Goal: Transaction & Acquisition: Purchase product/service

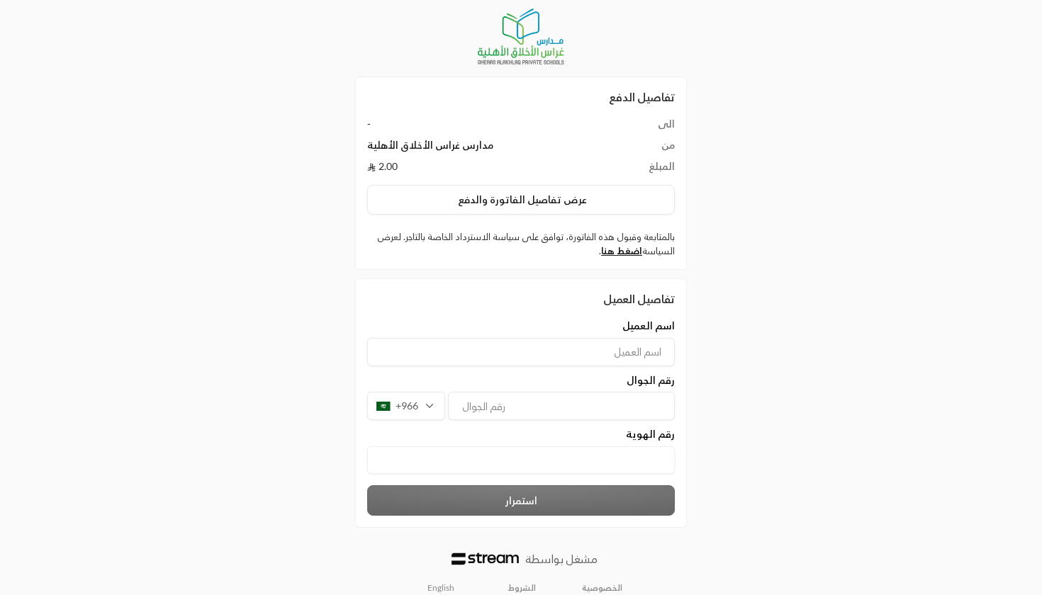
click at [646, 459] on الهوية "text" at bounding box center [521, 460] width 308 height 28
click at [546, 350] on input at bounding box center [521, 352] width 308 height 28
type input "[PERSON_NAME]"
click at [546, 405] on input "tel" at bounding box center [561, 406] width 227 height 28
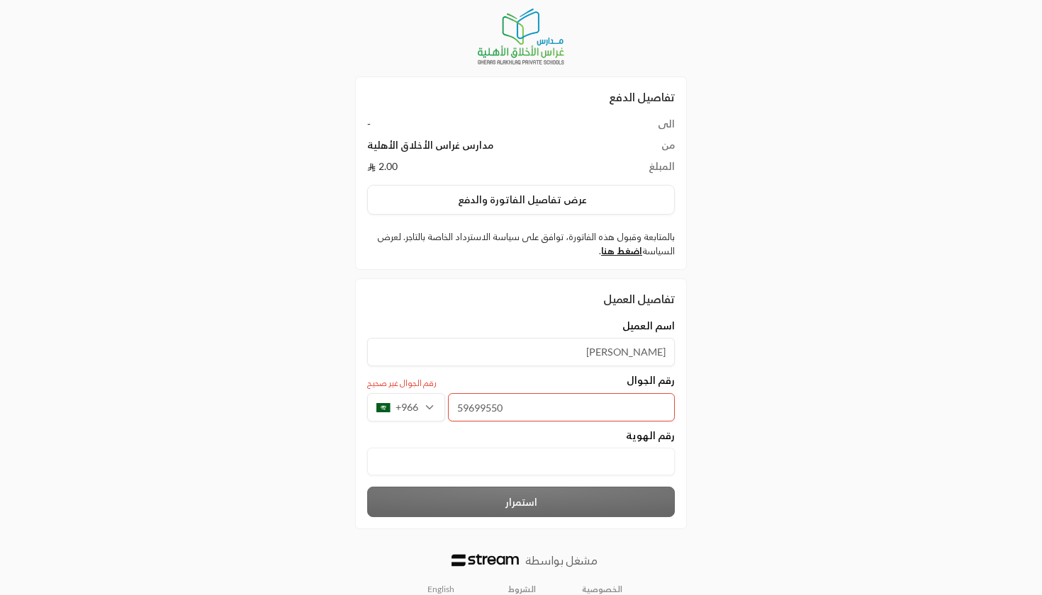
type input "596995502"
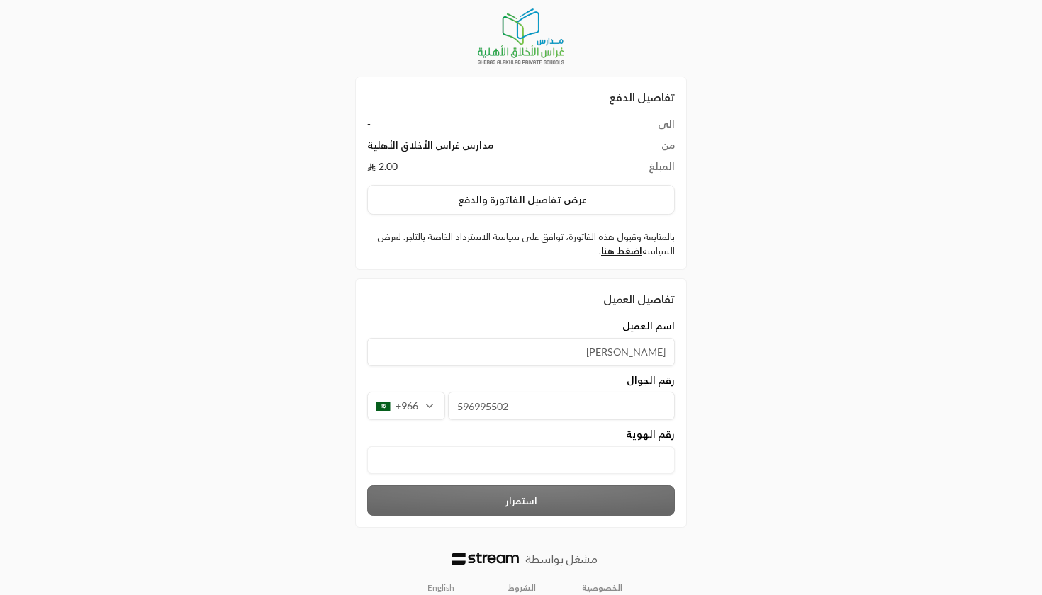
click at [587, 473] on الهوية "text" at bounding box center [521, 460] width 308 height 28
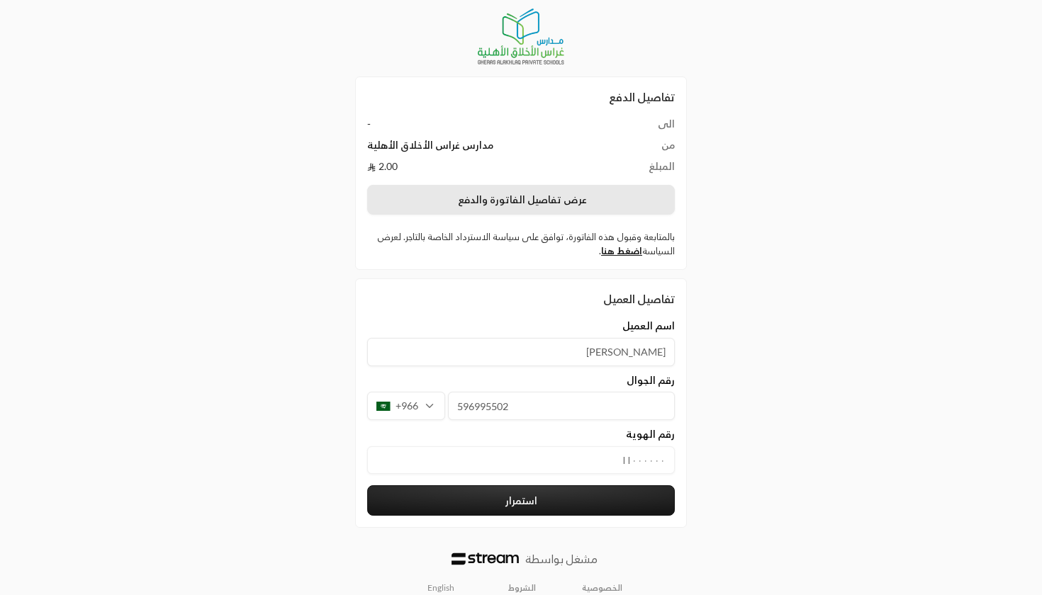
type الهوية "١١٠٠٠٠٠٠"
click at [534, 198] on button "عرض تفاصيل الفاتورة والدفع" at bounding box center [521, 200] width 308 height 30
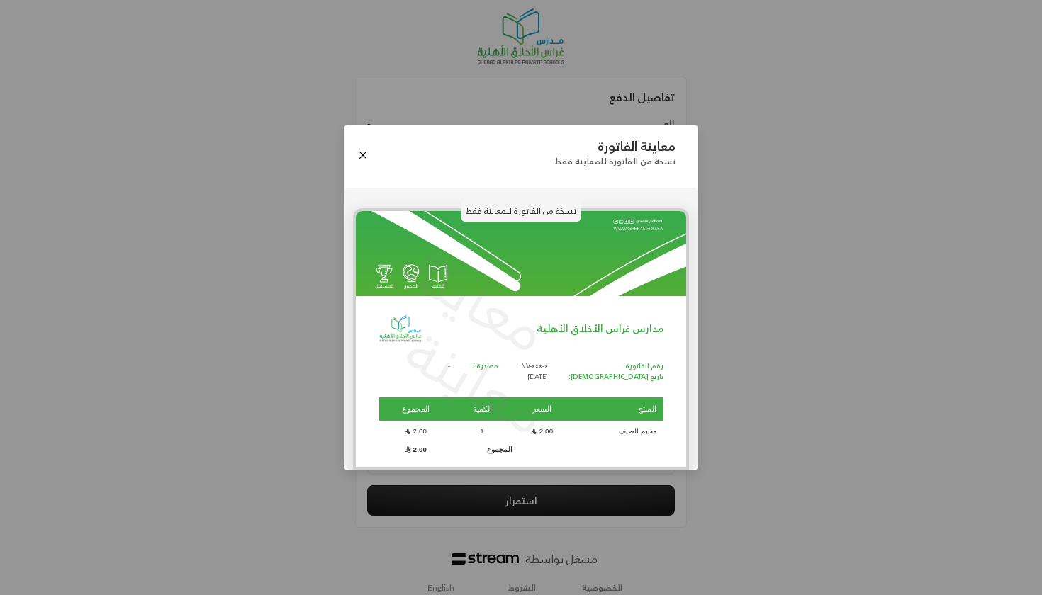
click at [366, 147] on div "معاينة الفاتورة نسخة من الفاتورة للمعاينة فقط" at bounding box center [521, 155] width 354 height 60
click at [365, 152] on button "Close" at bounding box center [363, 155] width 16 height 16
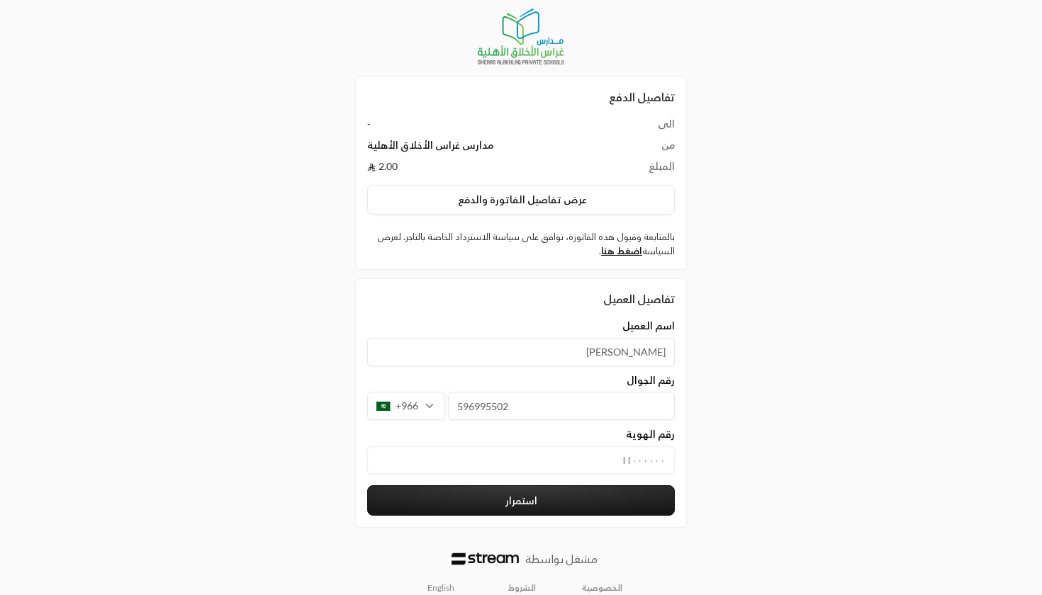
click at [487, 504] on button "استمرار" at bounding box center [521, 500] width 308 height 30
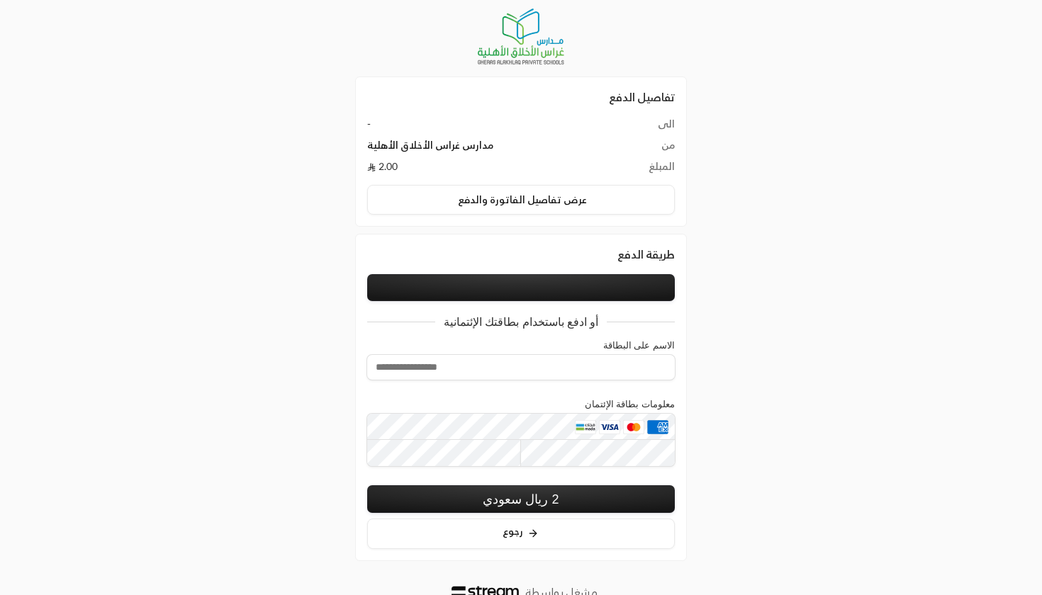
click at [528, 288] on button at bounding box center [521, 287] width 308 height 27
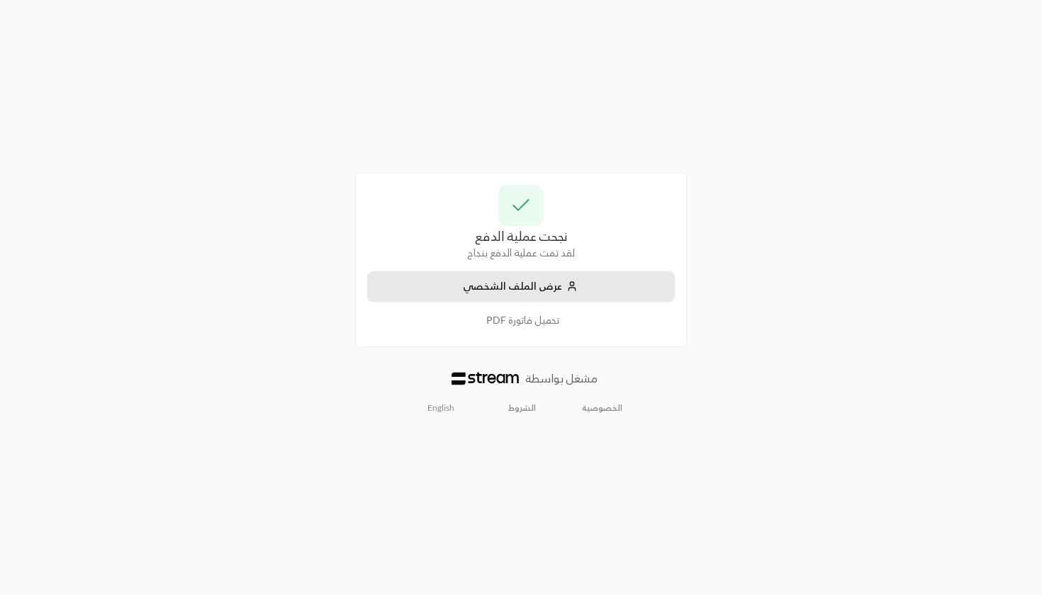
click at [544, 293] on button "عرض الملف الشخصي" at bounding box center [521, 286] width 308 height 30
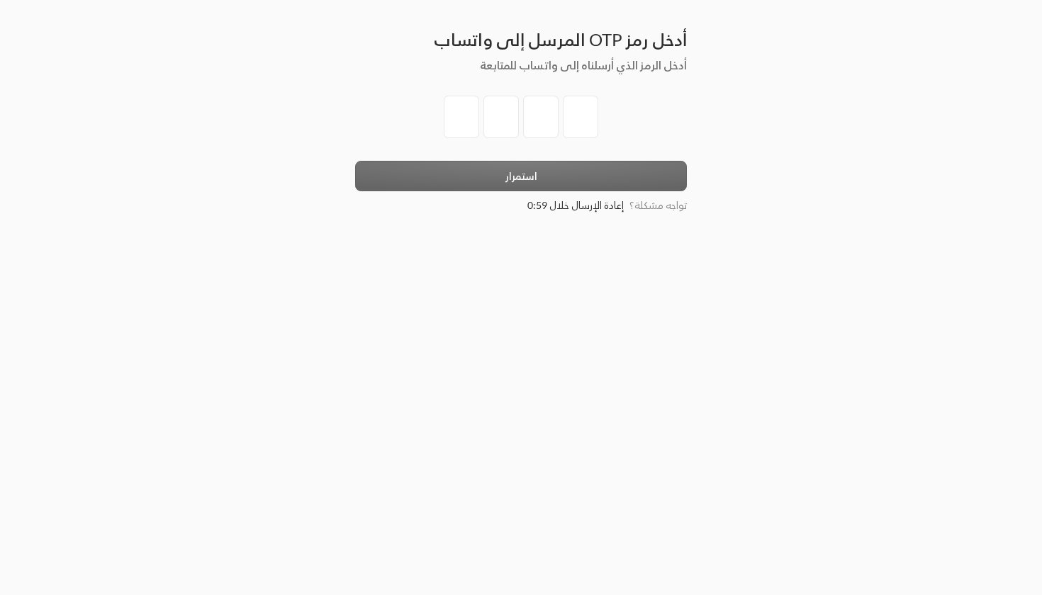
click at [439, 117] on div at bounding box center [521, 128] width 332 height 65
